Goal: Navigation & Orientation: Find specific page/section

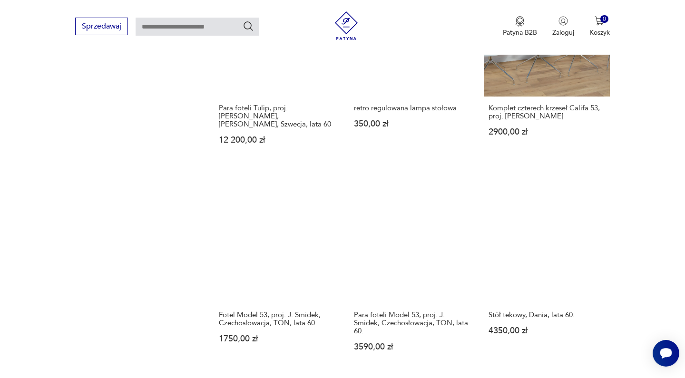
scroll to position [746, 0]
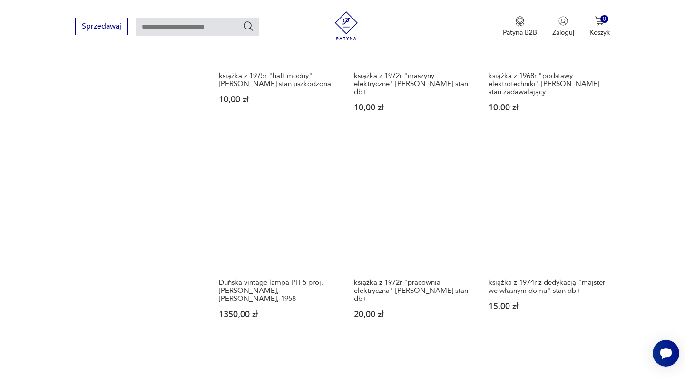
scroll to position [782, 0]
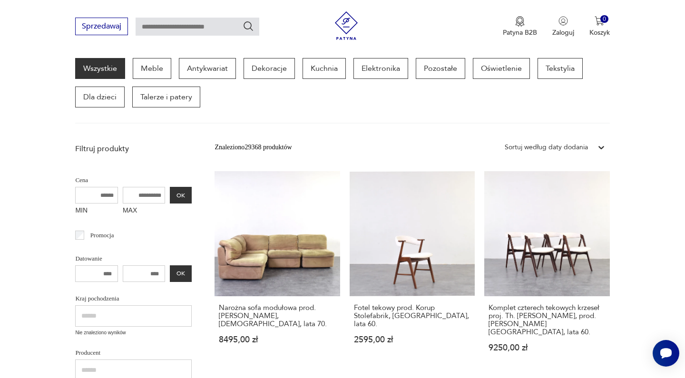
scroll to position [124, 0]
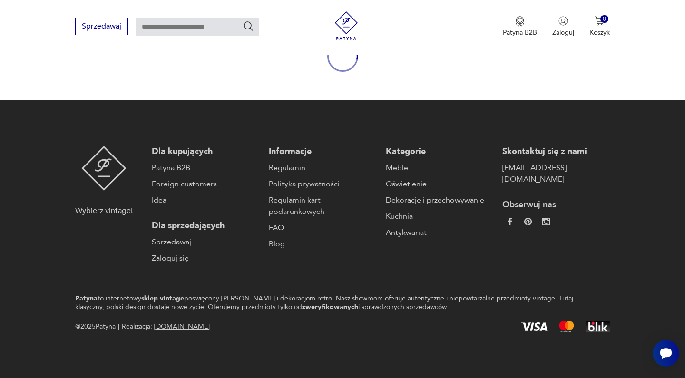
scroll to position [122, 0]
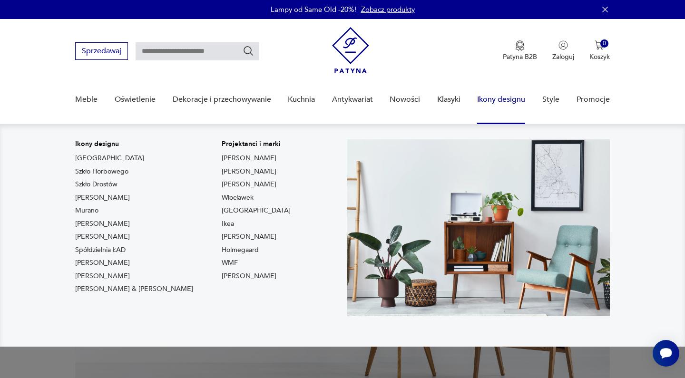
click at [492, 98] on link "Ikony designu" at bounding box center [501, 99] width 48 height 37
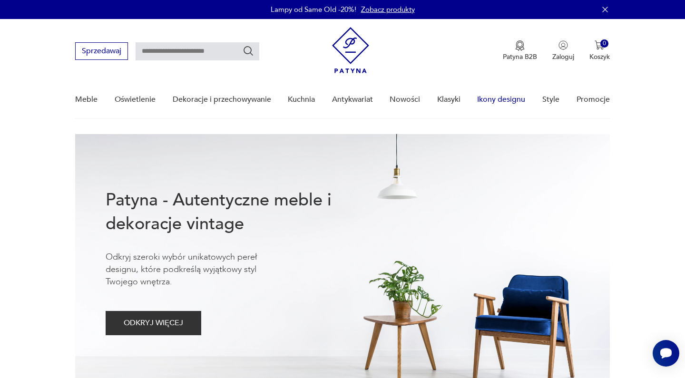
click at [494, 102] on link "Ikony designu" at bounding box center [501, 99] width 48 height 37
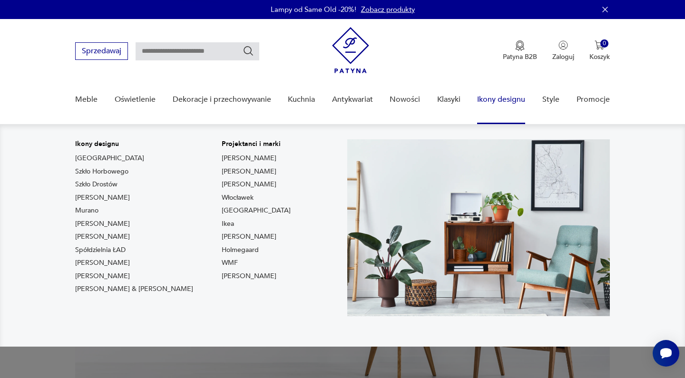
click at [502, 98] on link "Ikony designu" at bounding box center [501, 99] width 48 height 37
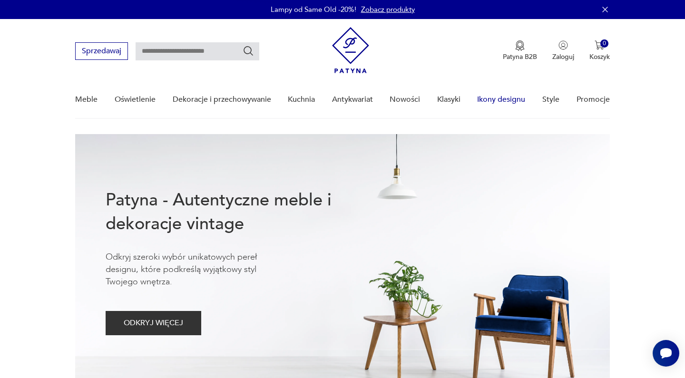
click at [502, 98] on link "Ikony designu" at bounding box center [501, 99] width 48 height 37
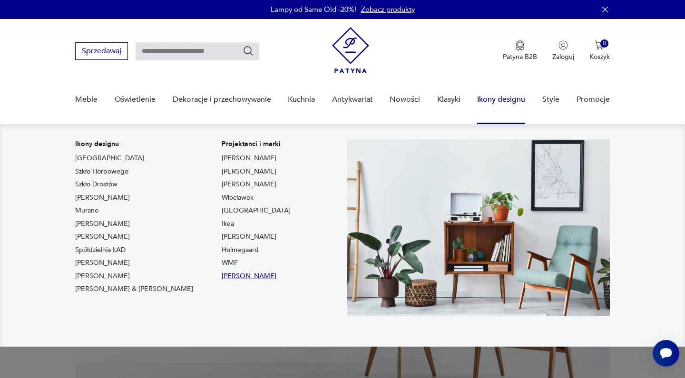
click at [222, 278] on link "[PERSON_NAME]" at bounding box center [249, 277] width 55 height 10
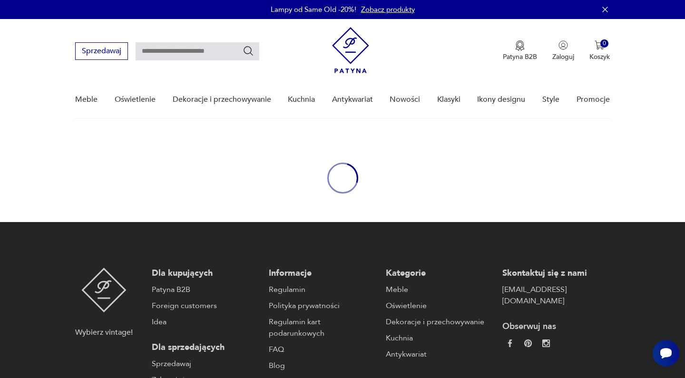
type input "*********"
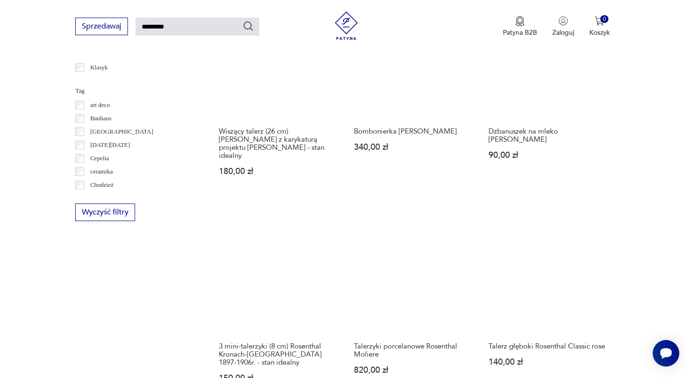
scroll to position [642, 0]
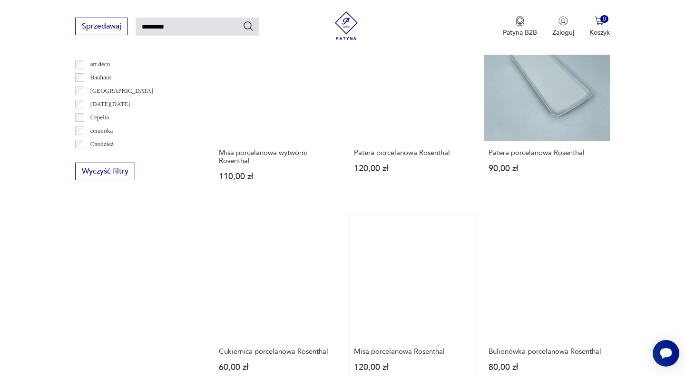
scroll to position [607, 0]
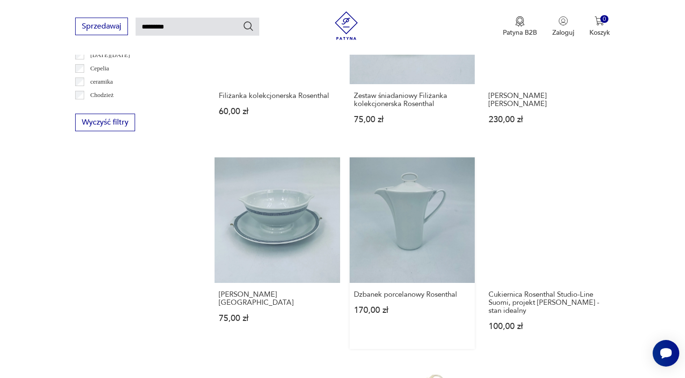
scroll to position [658, 0]
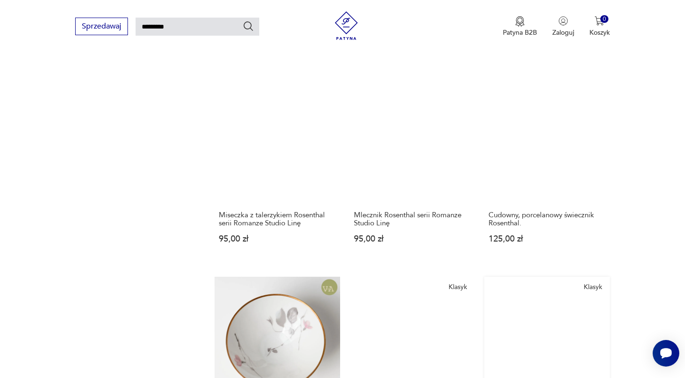
scroll to position [745, 0]
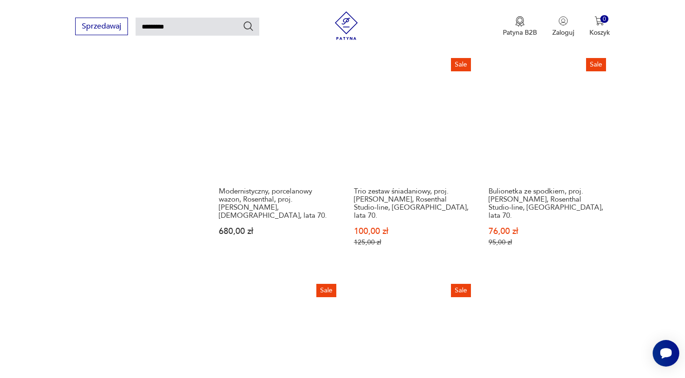
scroll to position [809, 0]
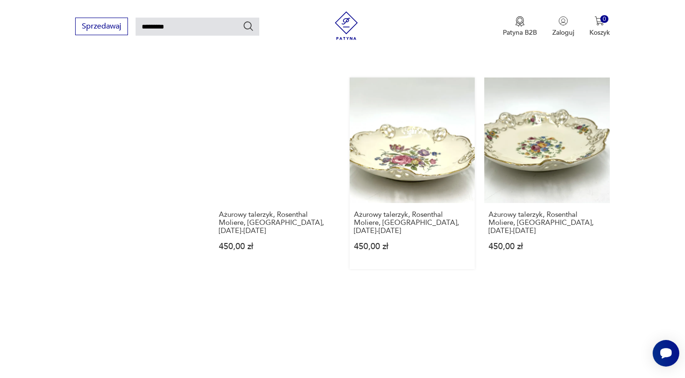
scroll to position [733, 0]
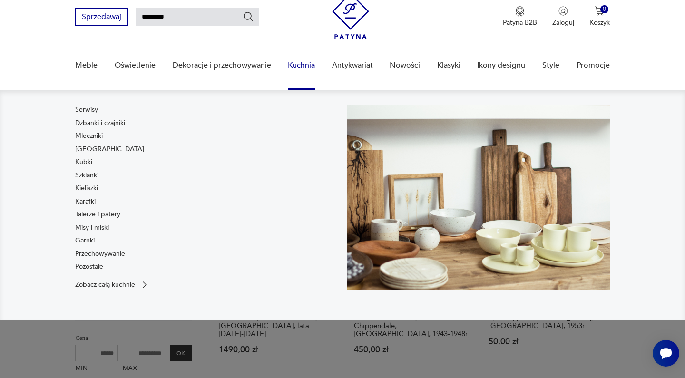
click at [296, 65] on link "Kuchnia" at bounding box center [301, 65] width 27 height 37
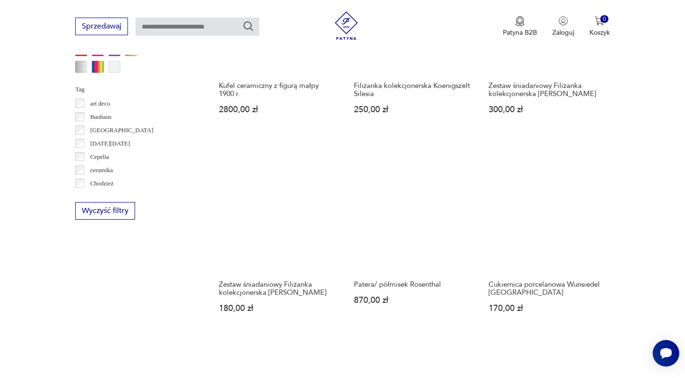
scroll to position [874, 0]
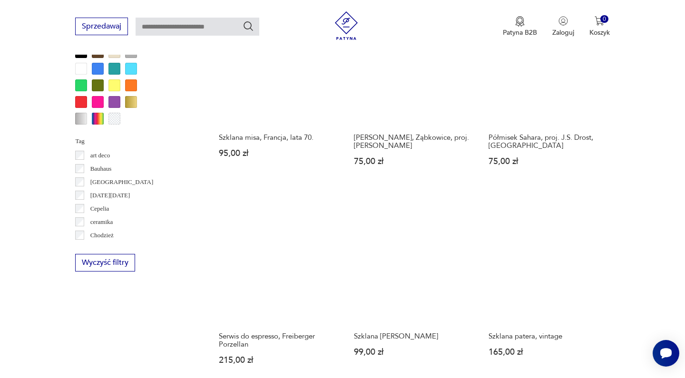
scroll to position [827, 0]
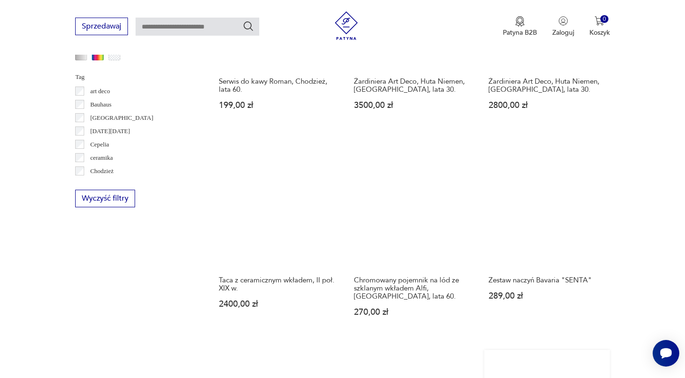
scroll to position [889, 0]
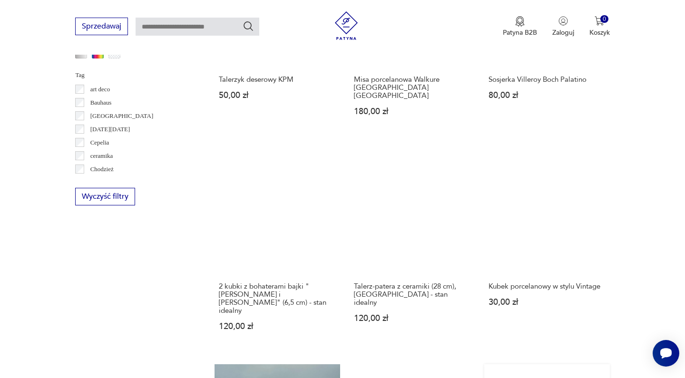
scroll to position [891, 0]
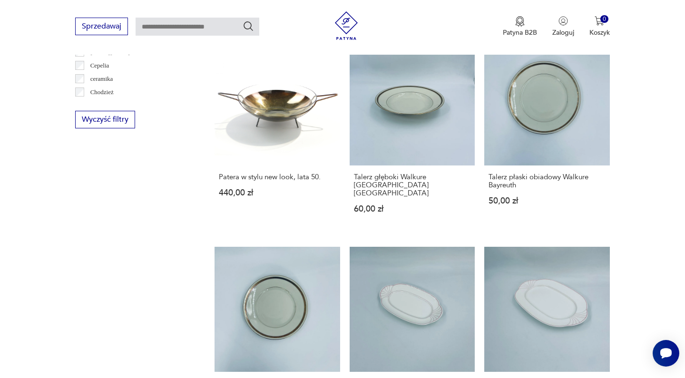
scroll to position [971, 0]
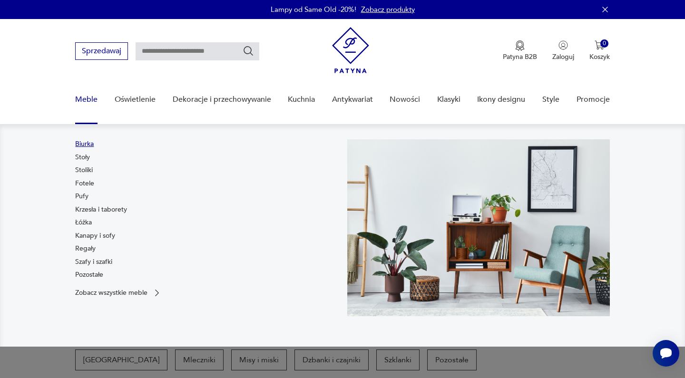
click at [85, 144] on link "Biurka" at bounding box center [84, 144] width 19 height 10
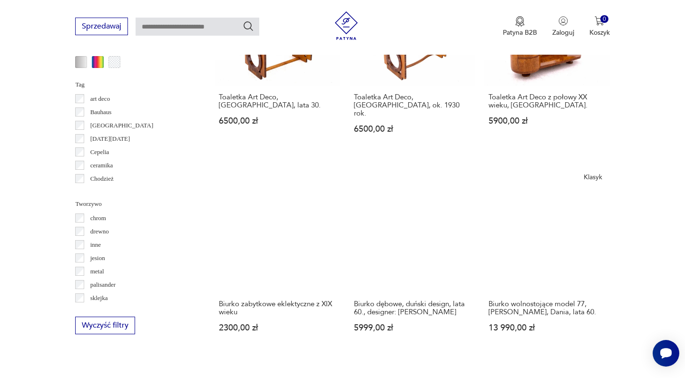
scroll to position [881, 0]
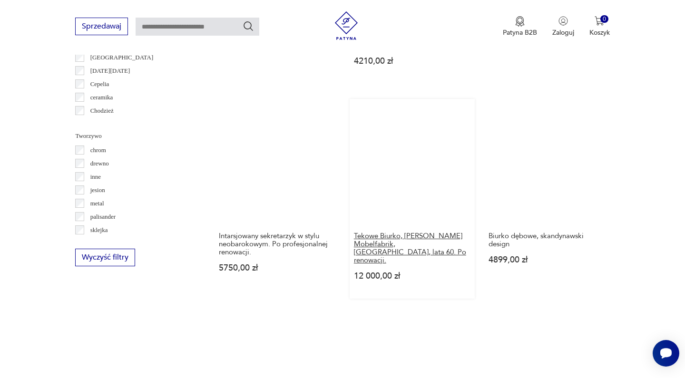
scroll to position [949, 0]
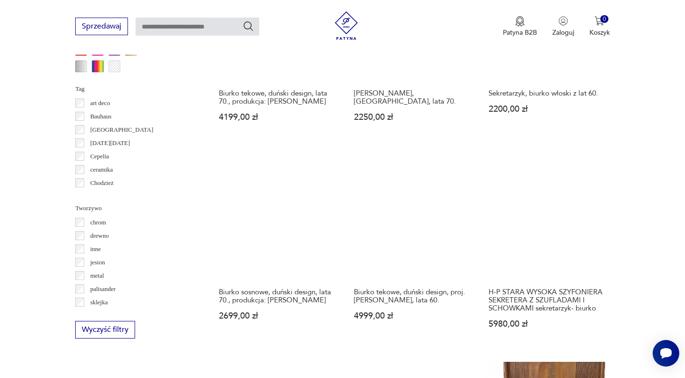
scroll to position [877, 0]
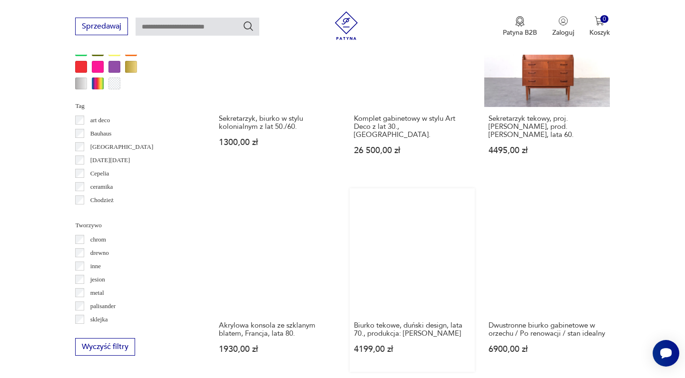
scroll to position [869, 0]
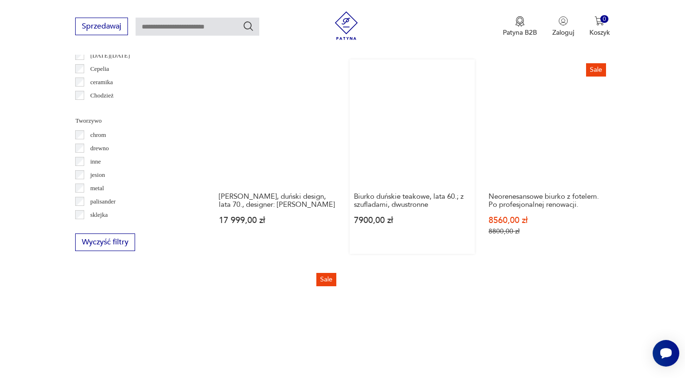
scroll to position [966, 0]
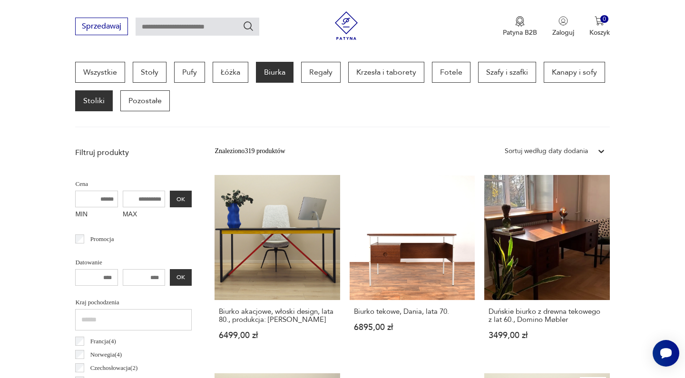
click at [98, 101] on p "Stoliki" at bounding box center [94, 100] width 38 height 21
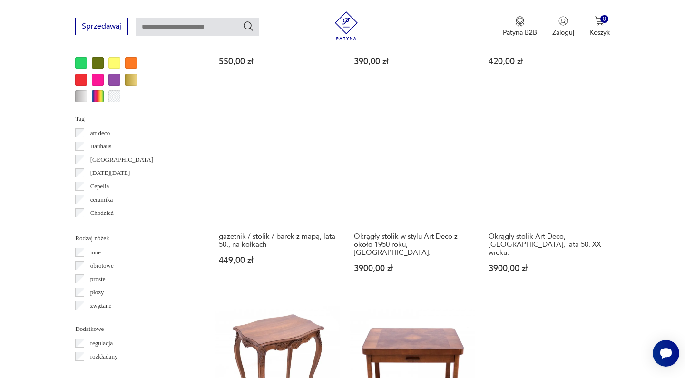
scroll to position [925, 0]
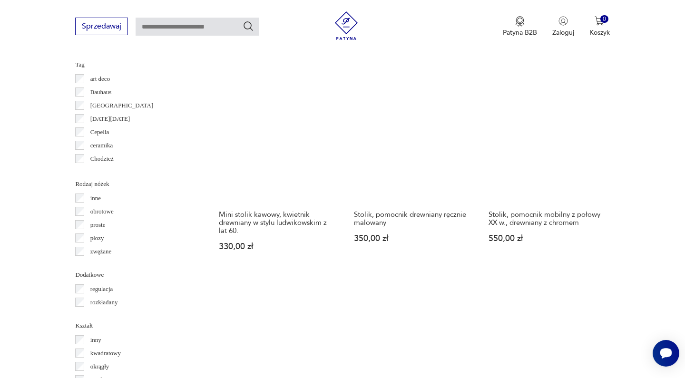
scroll to position [979, 0]
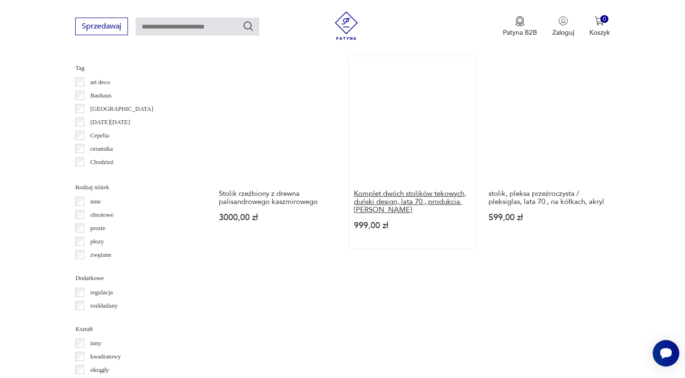
scroll to position [976, 0]
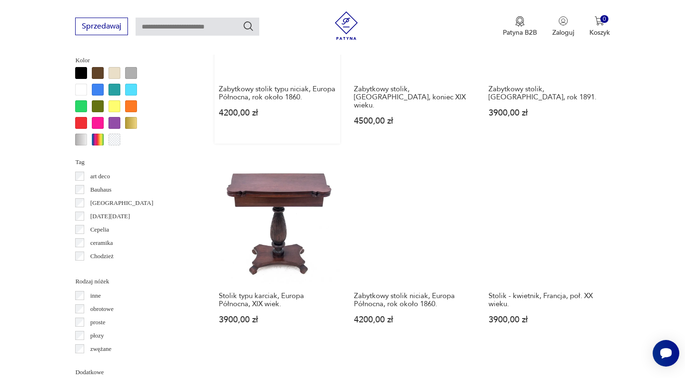
scroll to position [884, 0]
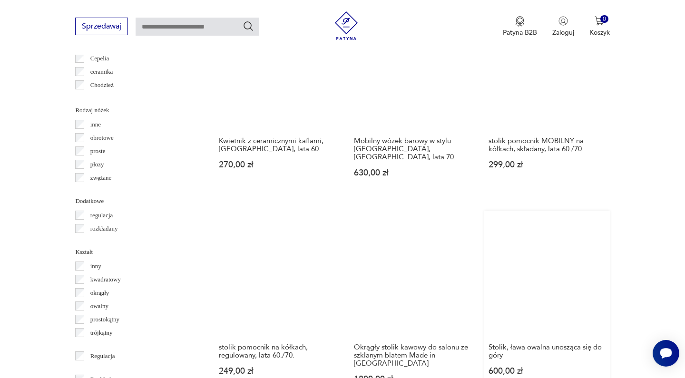
scroll to position [1064, 0]
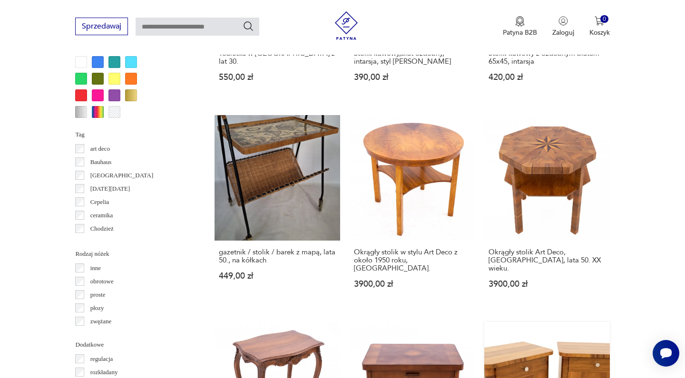
scroll to position [916, 0]
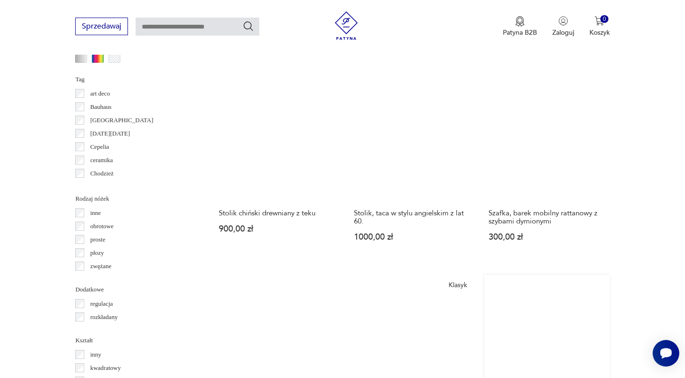
scroll to position [966, 0]
